Goal: Information Seeking & Learning: Check status

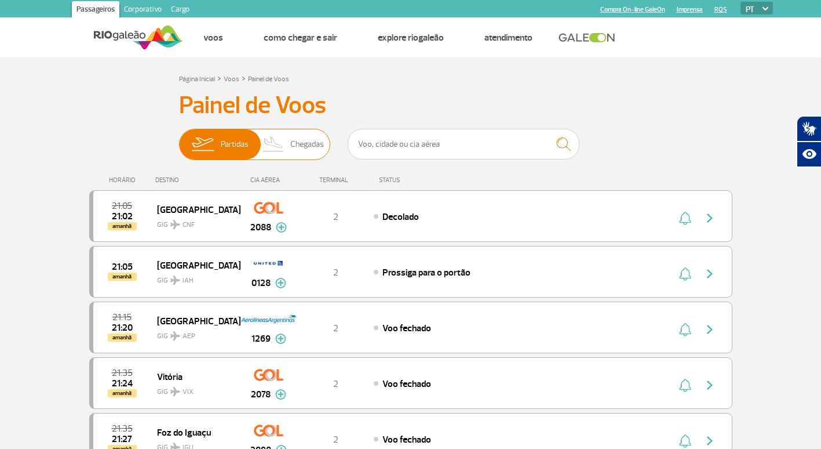
click at [294, 151] on span "Chegadas" at bounding box center [307, 144] width 34 height 30
click at [179, 139] on input "Partidas Chegadas" at bounding box center [179, 139] width 0 height 0
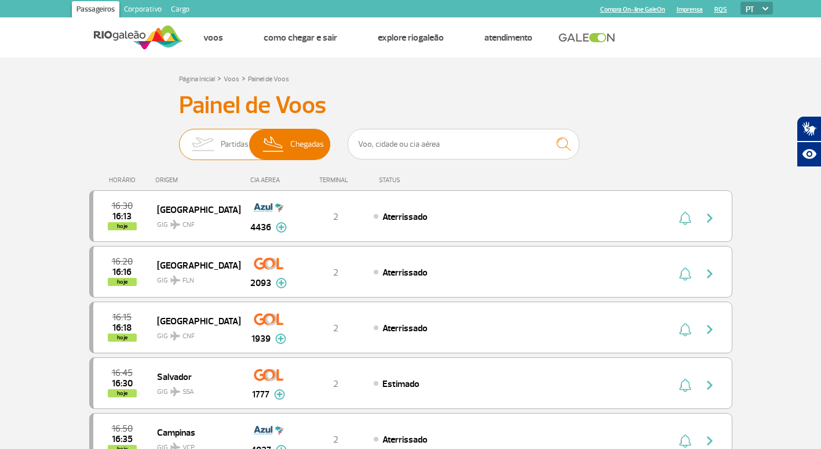
click at [224, 151] on span "Partidas" at bounding box center [235, 144] width 28 height 30
click at [179, 139] on input "Partidas Chegadas" at bounding box center [179, 139] width 0 height 0
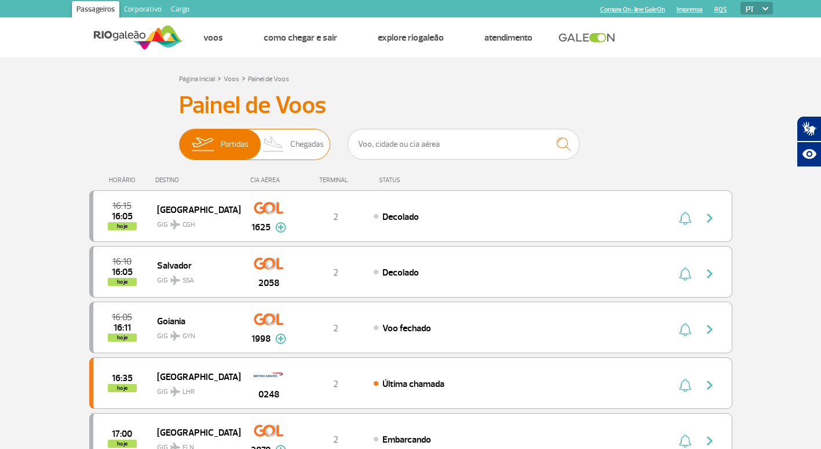
click at [301, 141] on span "Chegadas" at bounding box center [307, 144] width 34 height 30
click at [179, 139] on input "Partidas Chegadas" at bounding box center [179, 139] width 0 height 0
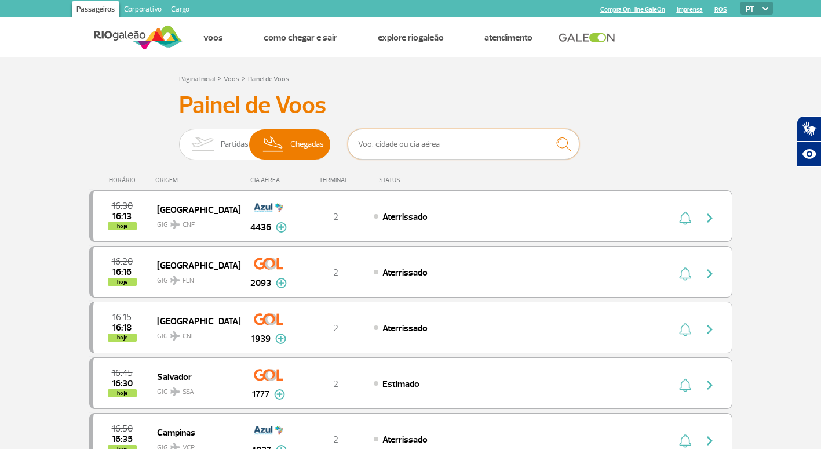
click at [486, 140] on input "text" at bounding box center [464, 144] width 232 height 31
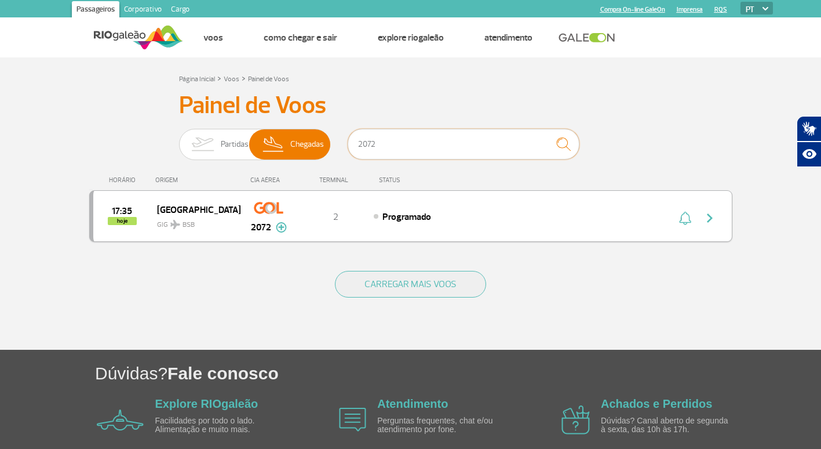
type input "2072"
click at [713, 220] on img "button" at bounding box center [710, 218] width 14 height 14
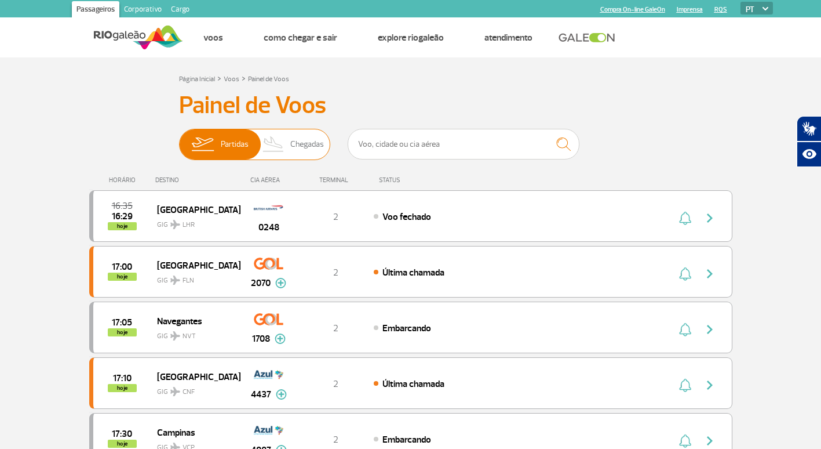
click at [301, 144] on span "Chegadas" at bounding box center [307, 144] width 34 height 30
click at [179, 139] on input "Partidas Chegadas" at bounding box center [179, 139] width 0 height 0
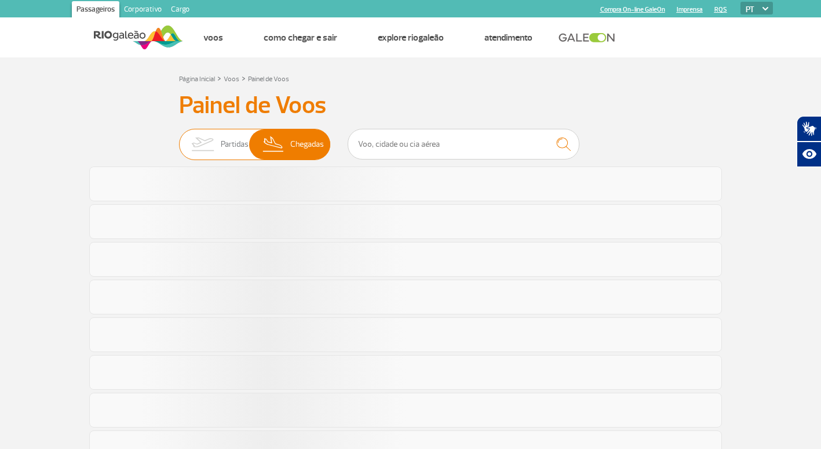
click at [221, 134] on span "Partidas" at bounding box center [235, 144] width 28 height 30
click at [179, 139] on input "Partidas Chegadas" at bounding box center [179, 139] width 0 height 0
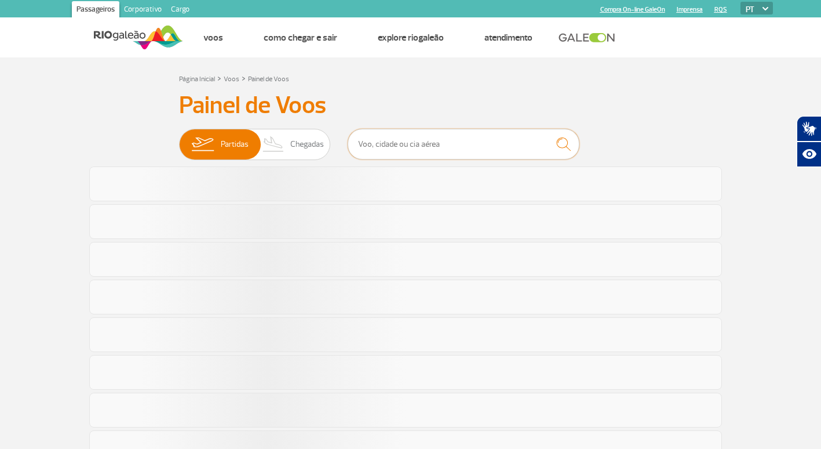
click at [386, 147] on input "text" at bounding box center [464, 144] width 232 height 31
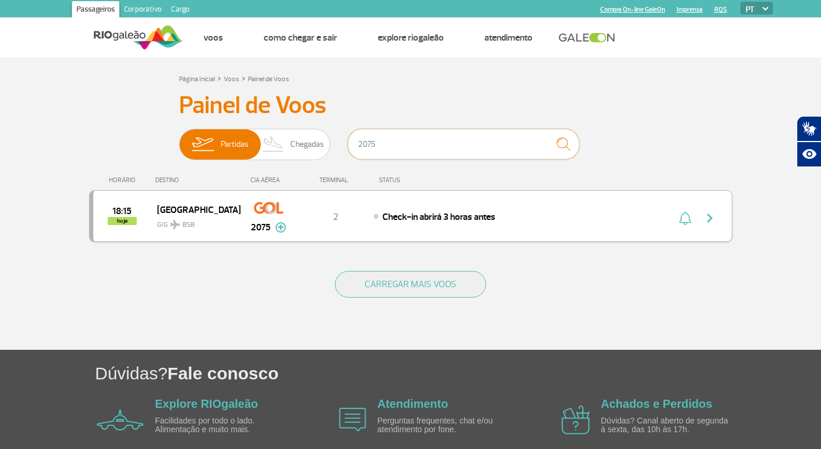
type input "2075"
click at [706, 219] on img "button" at bounding box center [710, 218] width 14 height 14
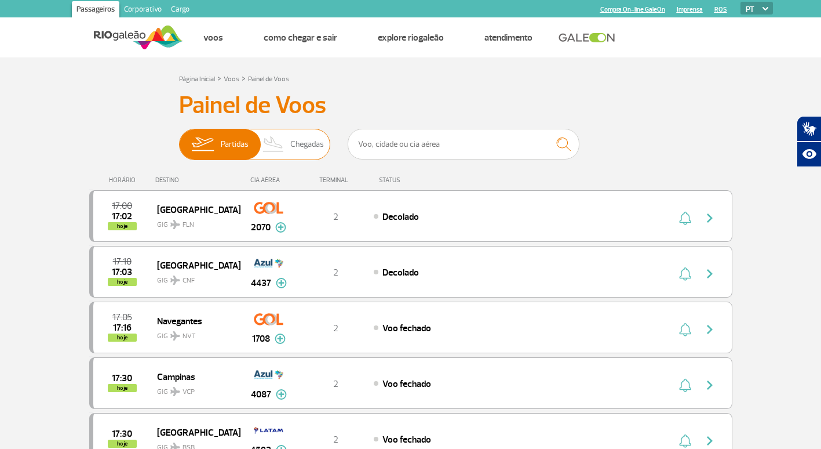
drag, startPoint x: 309, startPoint y: 144, endPoint x: 324, endPoint y: 143, distance: 14.5
click at [309, 144] on span "Chegadas" at bounding box center [307, 144] width 34 height 30
click at [179, 139] on input "Partidas Chegadas" at bounding box center [179, 139] width 0 height 0
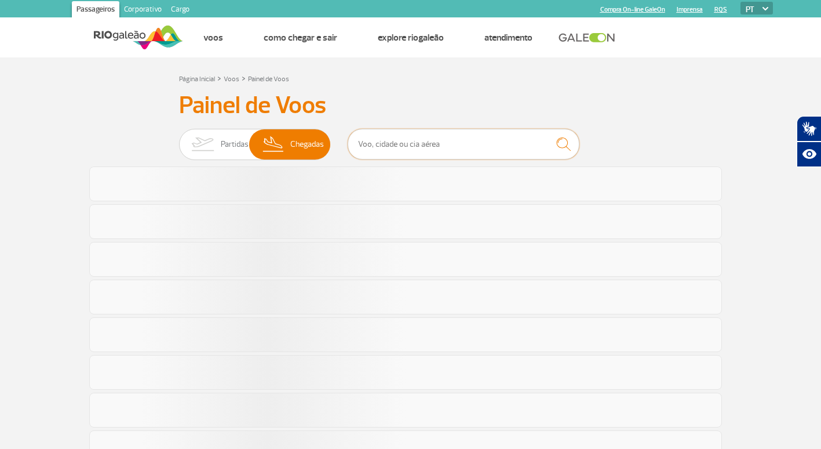
click at [391, 146] on input "text" at bounding box center [464, 144] width 232 height 31
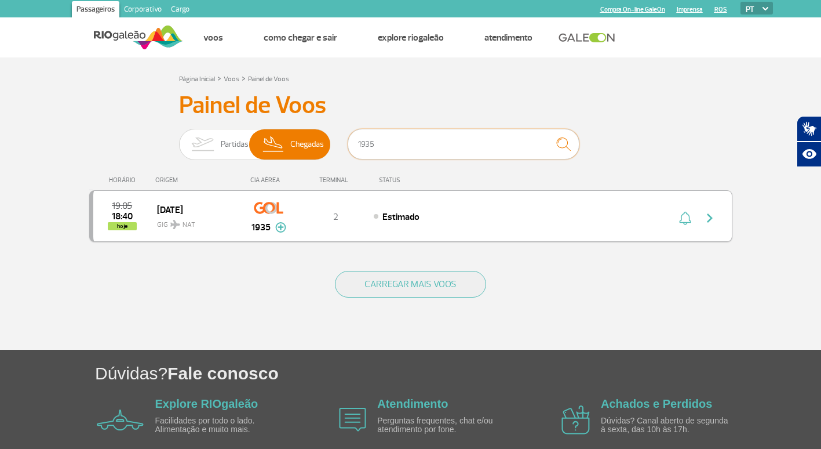
type input "1935"
click at [702, 221] on button "button" at bounding box center [712, 216] width 27 height 19
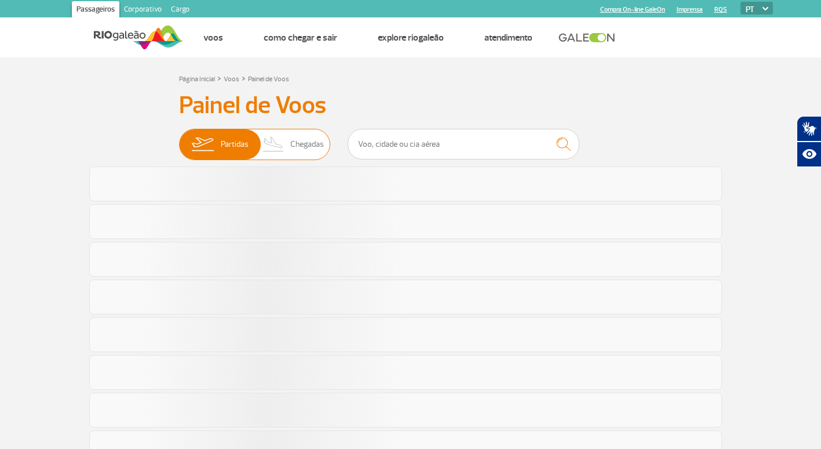
click at [294, 140] on span "Chegadas" at bounding box center [307, 144] width 34 height 30
click at [179, 139] on input "Partidas Chegadas" at bounding box center [179, 139] width 0 height 0
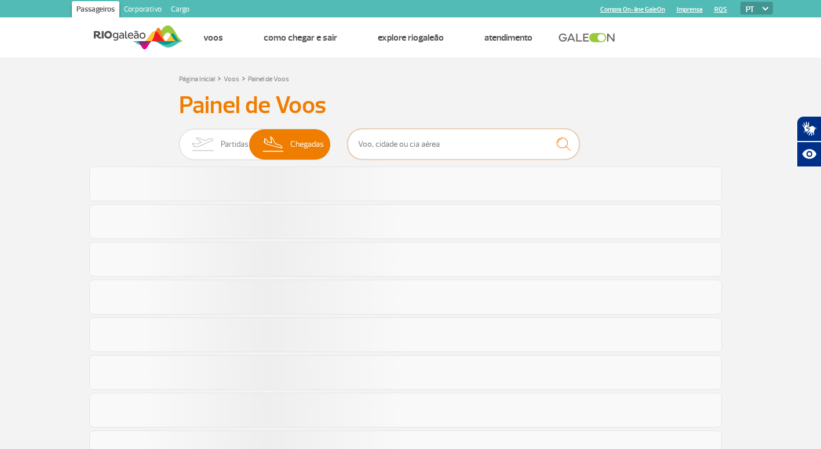
click at [467, 144] on input "text" at bounding box center [464, 144] width 232 height 31
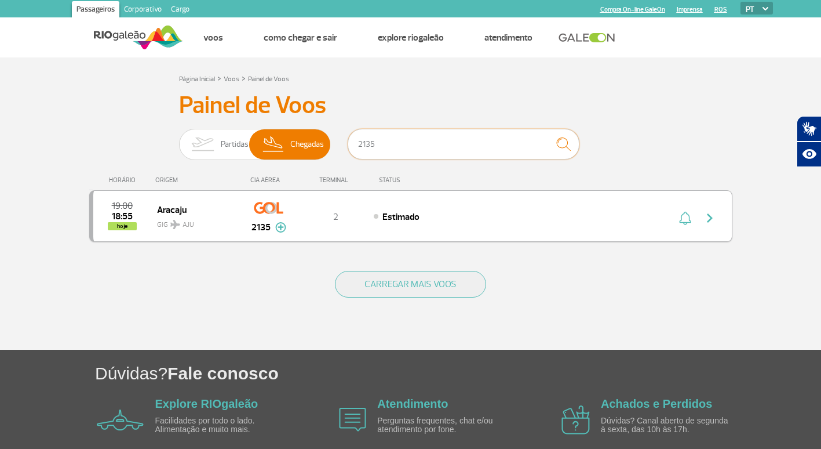
type input "2135"
click at [714, 225] on button "button" at bounding box center [712, 216] width 27 height 19
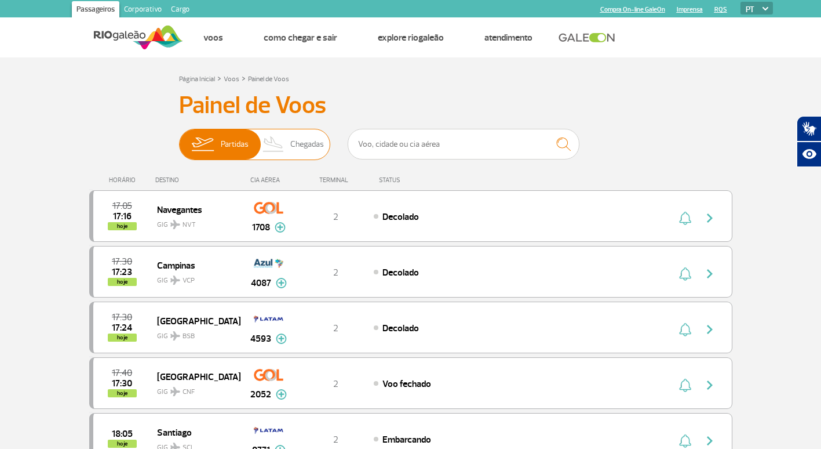
click at [292, 149] on span "Chegadas" at bounding box center [307, 144] width 34 height 30
click at [179, 139] on input "Partidas Chegadas" at bounding box center [179, 139] width 0 height 0
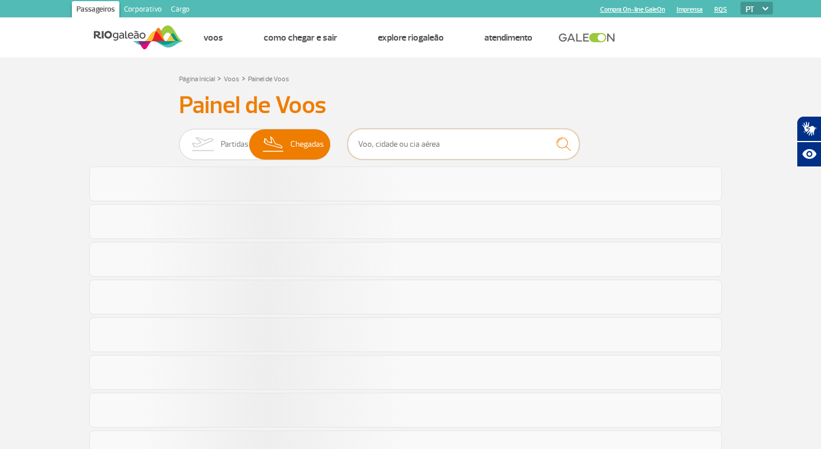
click at [407, 150] on input "text" at bounding box center [464, 144] width 232 height 31
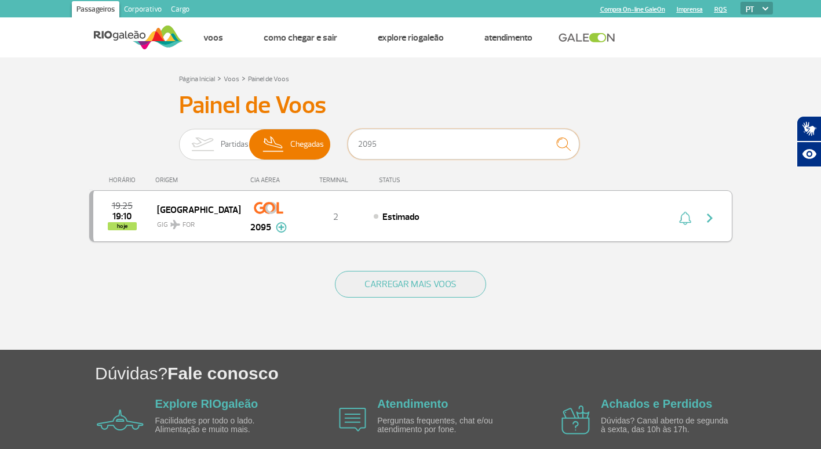
type input "2095"
click at [709, 214] on img "button" at bounding box center [710, 218] width 14 height 14
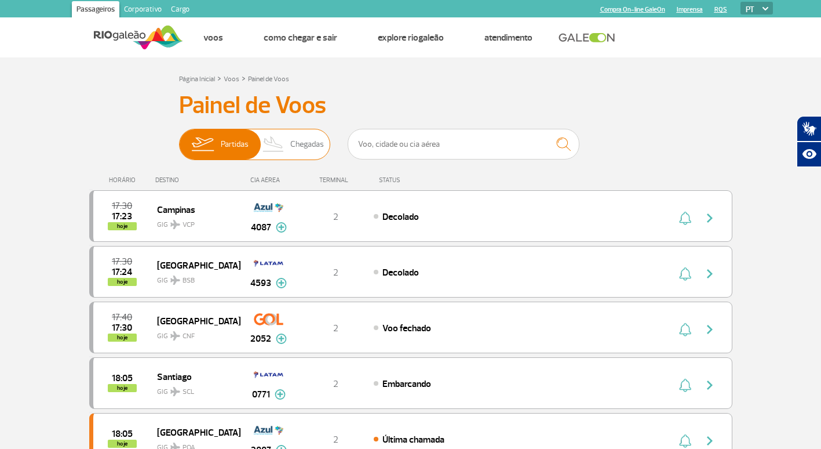
drag, startPoint x: 284, startPoint y: 143, endPoint x: 304, endPoint y: 137, distance: 20.9
click at [284, 143] on img at bounding box center [274, 144] width 34 height 30
click at [179, 139] on input "Partidas Chegadas" at bounding box center [179, 139] width 0 height 0
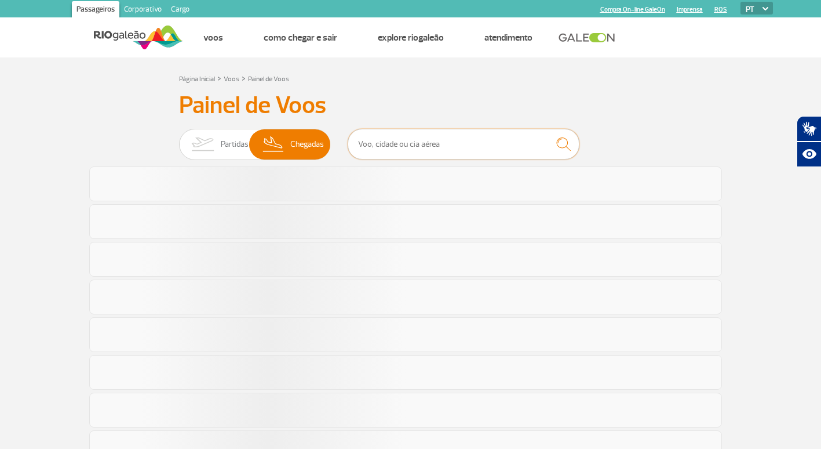
click at [413, 143] on input "text" at bounding box center [464, 144] width 232 height 31
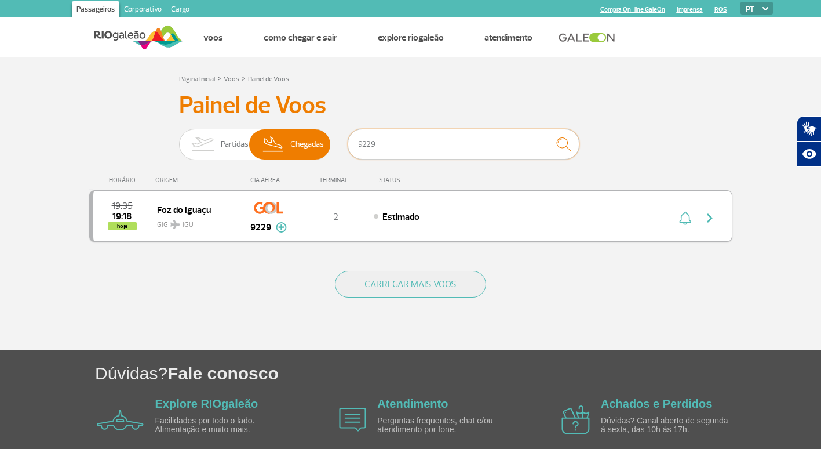
type input "9229"
click at [715, 217] on img "button" at bounding box center [710, 218] width 14 height 14
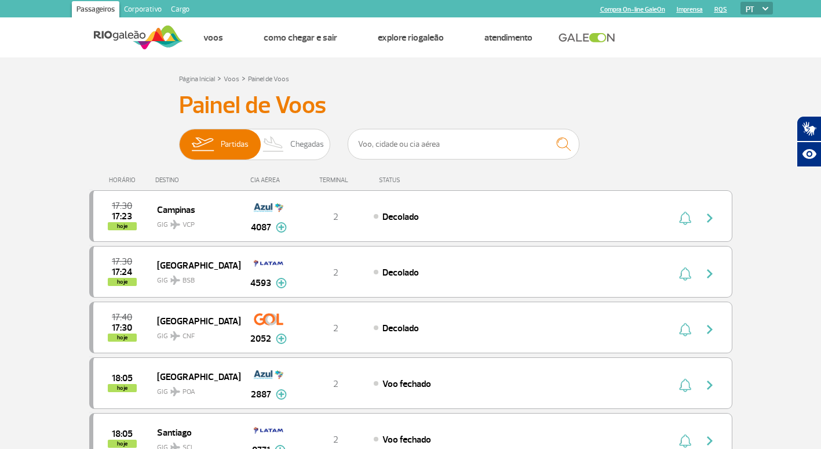
click at [0, 156] on html "Passageiros Corporativo Cargo Compra On-line GaleOn Imprensa RQS PT ENG ESP Pág…" at bounding box center [410, 224] width 821 height 449
click at [392, 146] on input "text" at bounding box center [464, 144] width 232 height 31
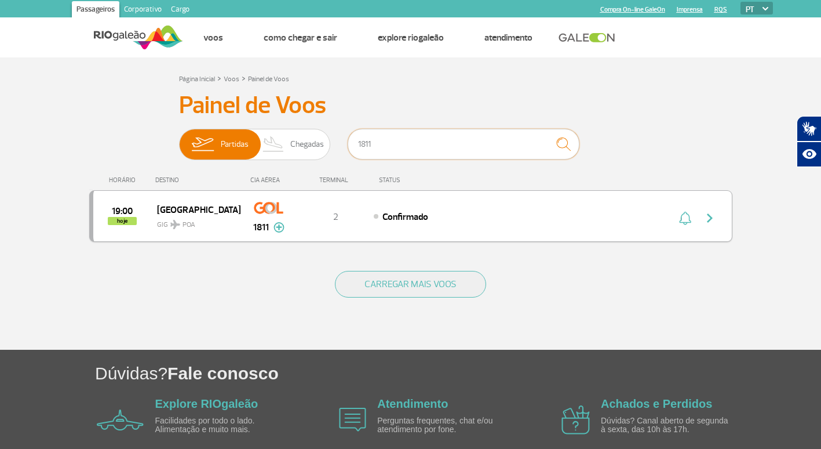
type input "1811"
click at [707, 213] on img "button" at bounding box center [710, 218] width 14 height 14
